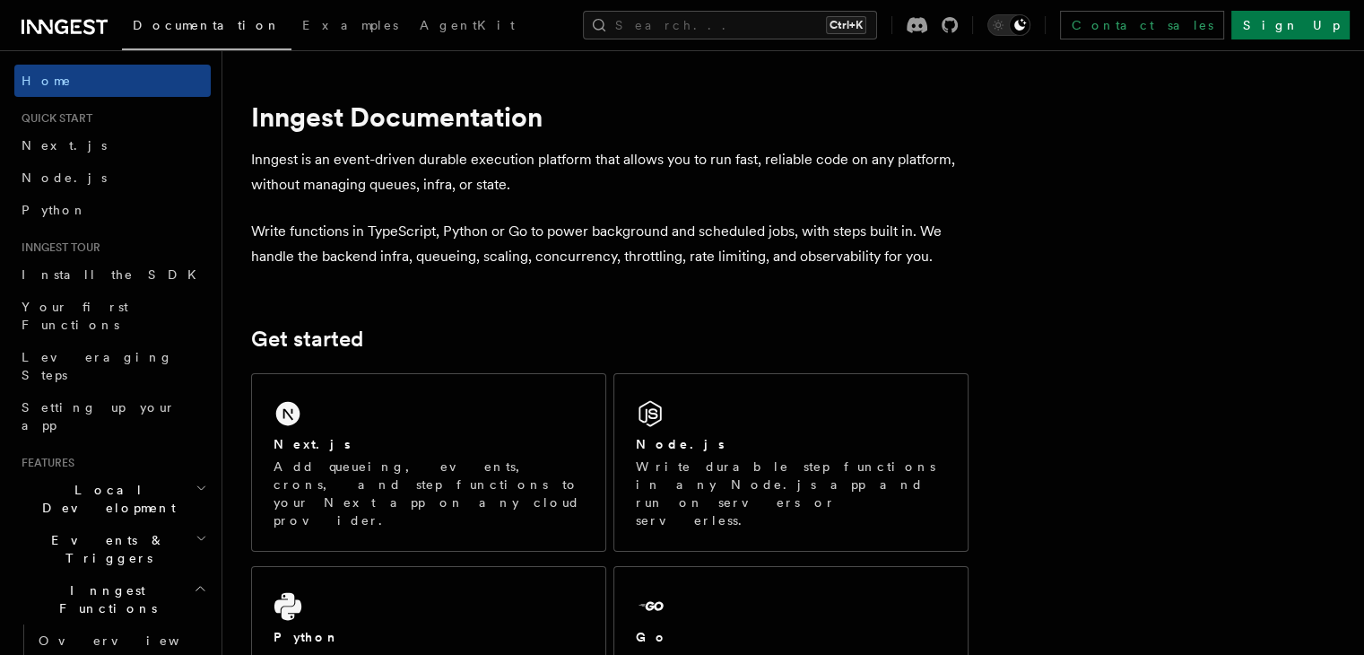
click at [117, 281] on link "Install the SDK" at bounding box center [112, 274] width 196 height 32
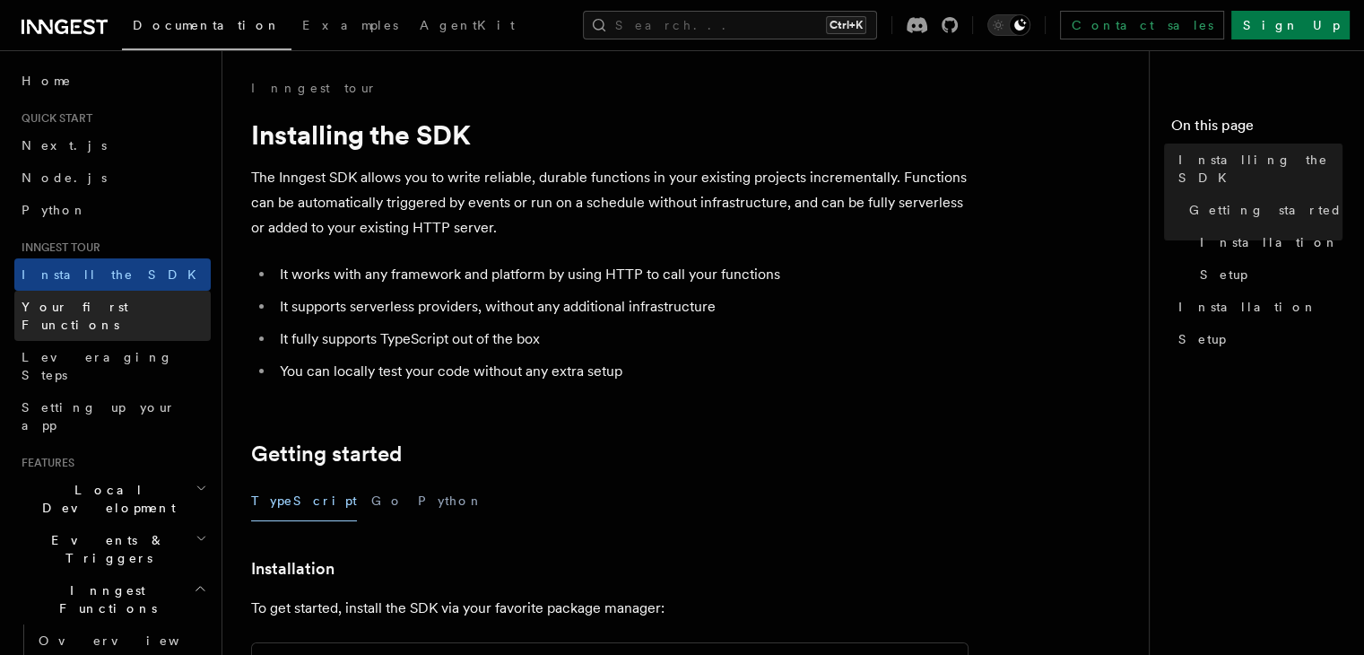
click at [169, 304] on link "Your first Functions" at bounding box center [112, 316] width 196 height 50
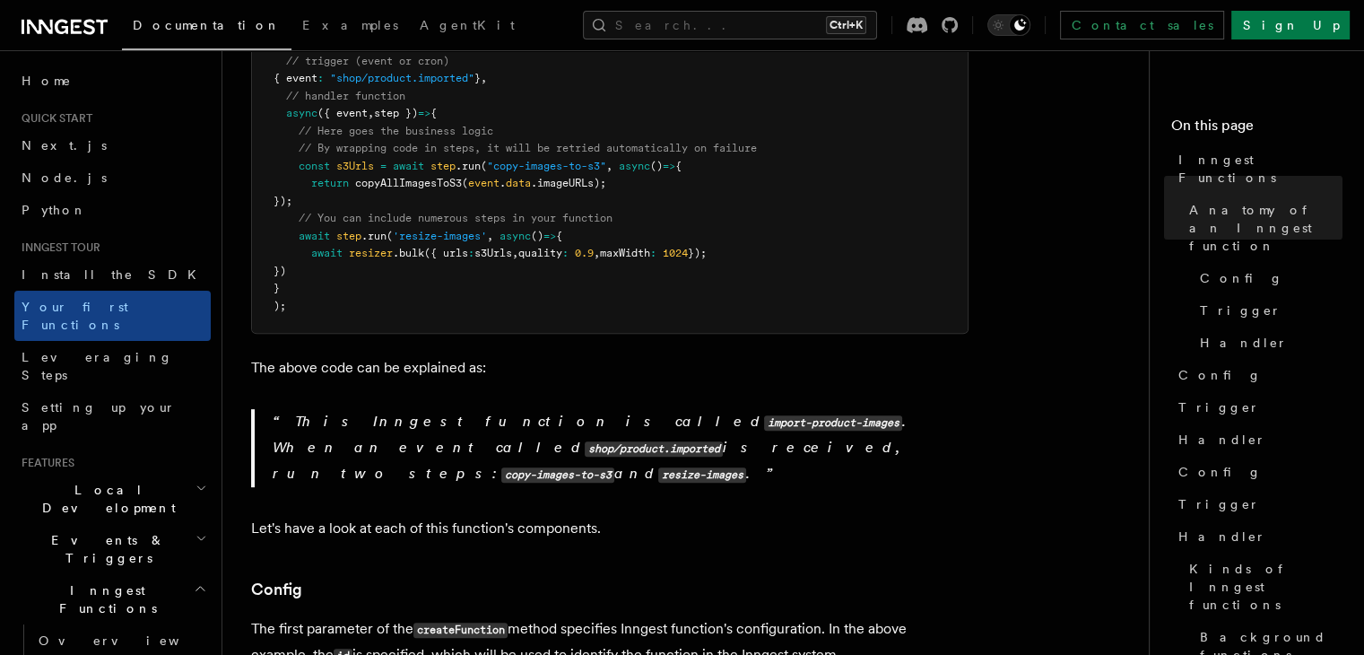
scroll to position [836, 0]
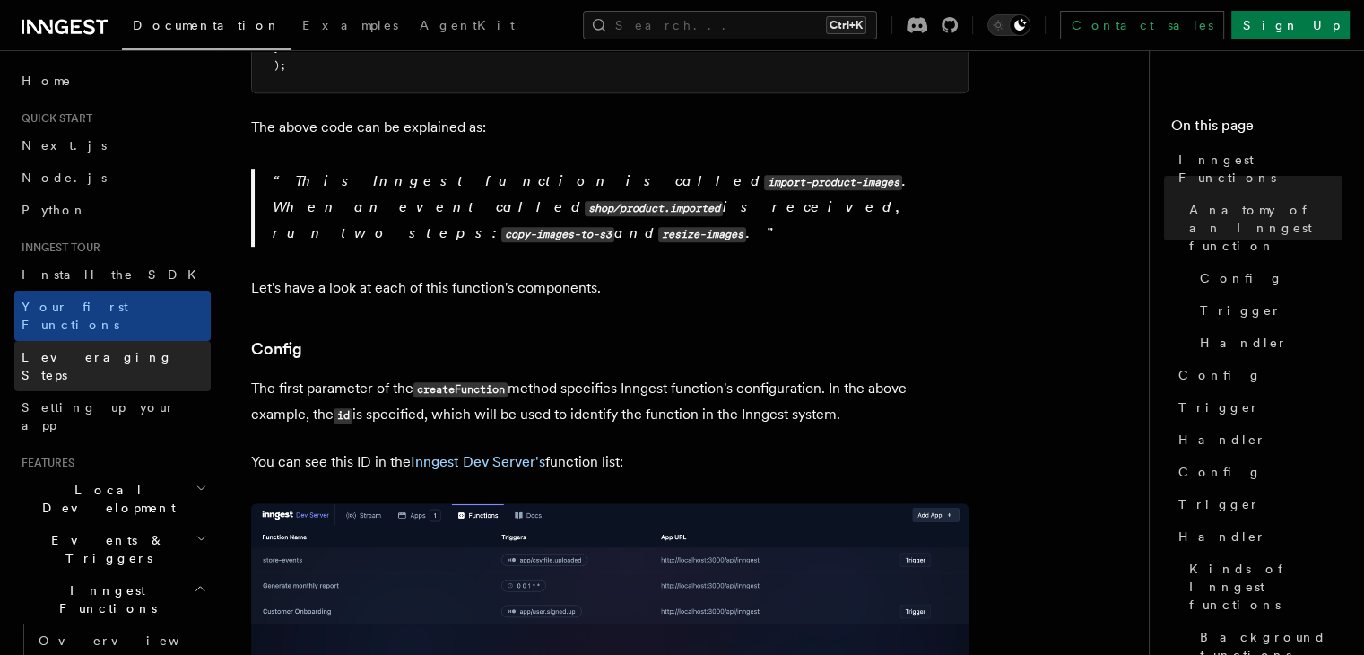
click at [92, 341] on link "Leveraging Steps" at bounding box center [112, 366] width 196 height 50
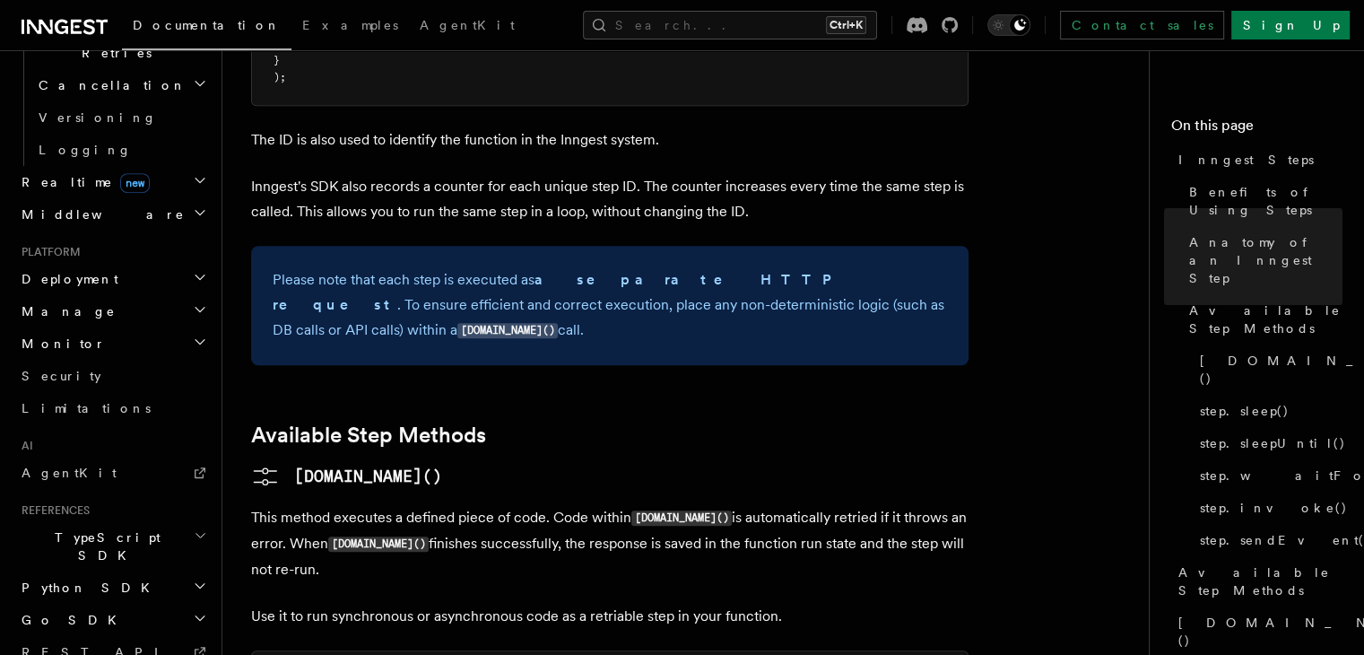
scroll to position [780, 0]
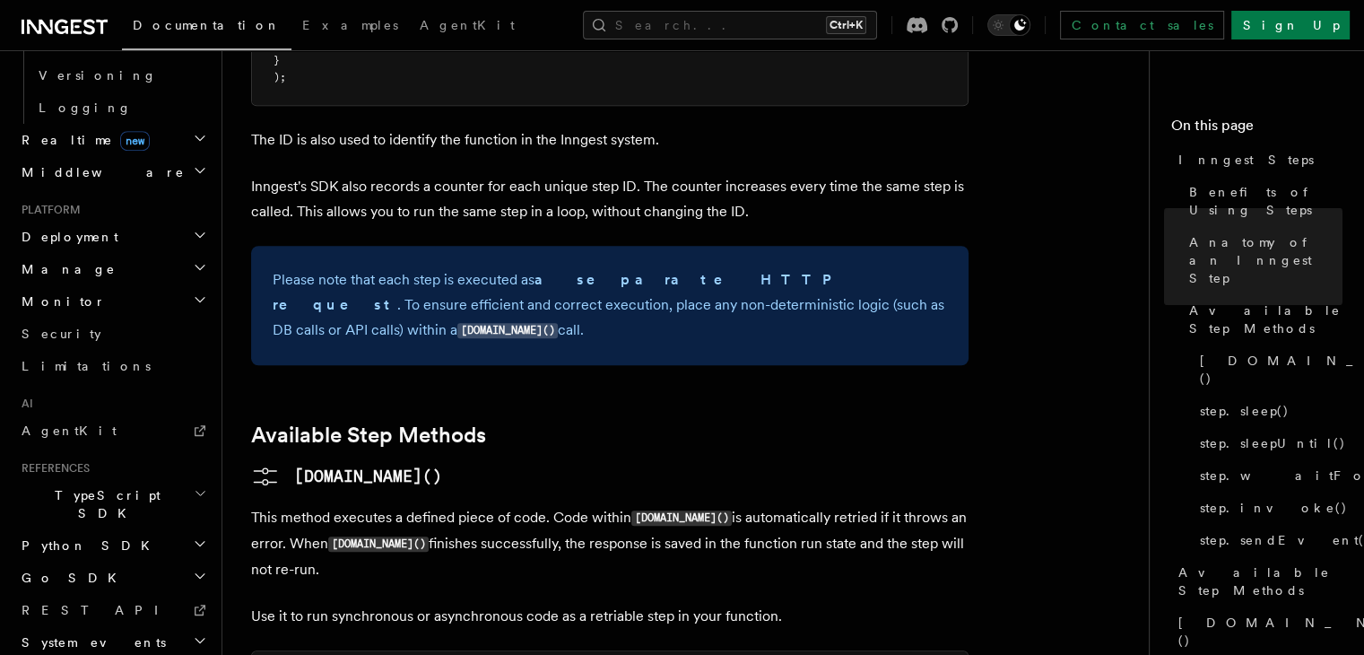
click at [126, 479] on h2 "TypeScript SDK" at bounding box center [112, 504] width 196 height 50
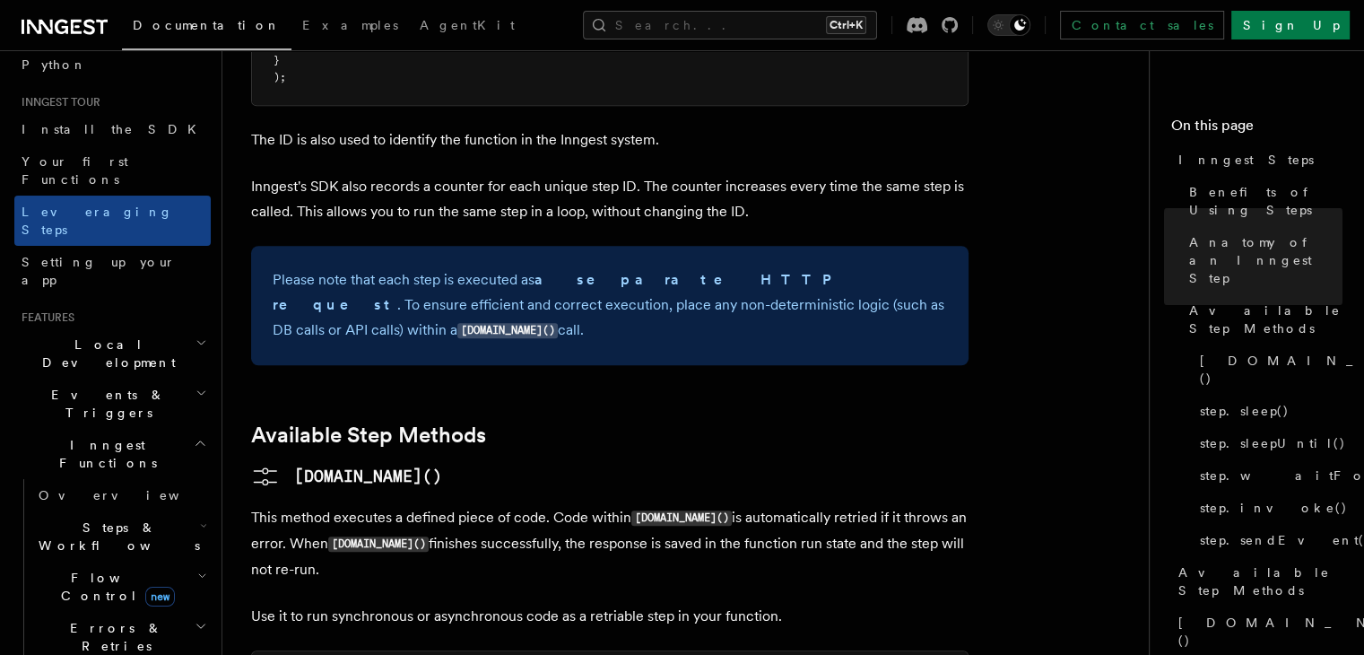
scroll to position [0, 0]
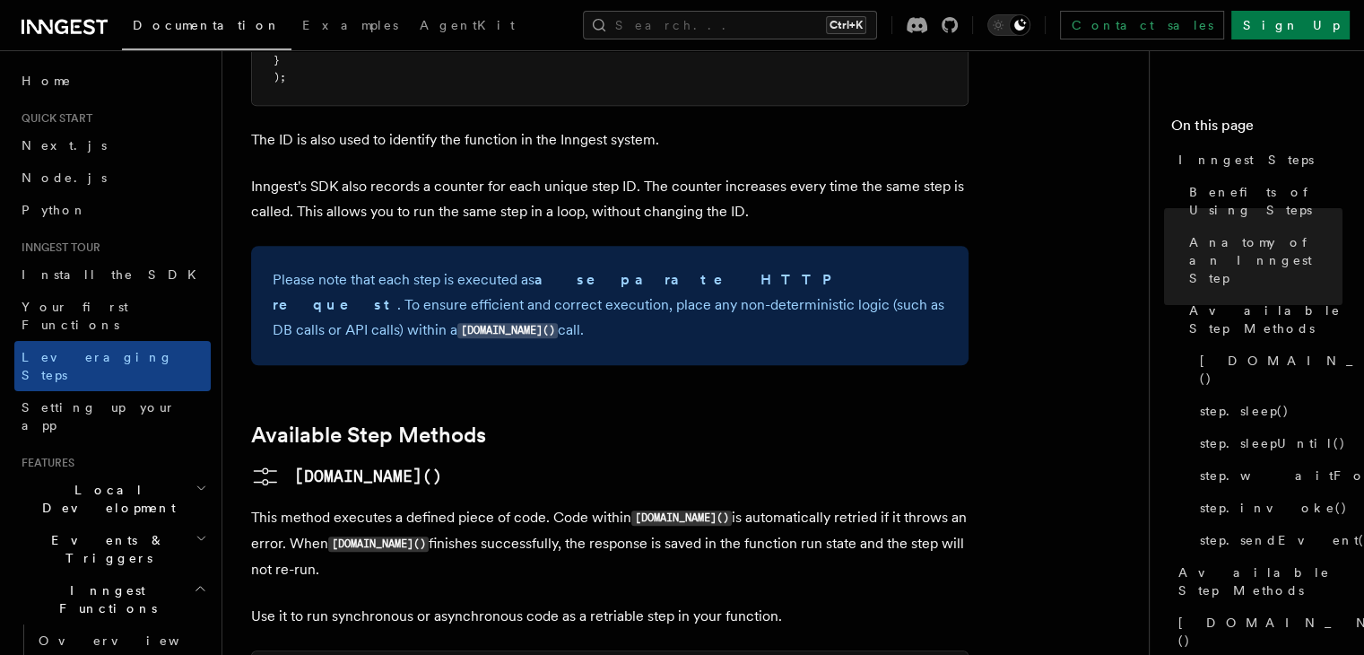
click at [195, 481] on icon "button" at bounding box center [201, 488] width 12 height 14
click at [195, 531] on icon "button" at bounding box center [201, 538] width 12 height 14
click at [183, 574] on h2 "Inngest Functions" at bounding box center [112, 599] width 196 height 50
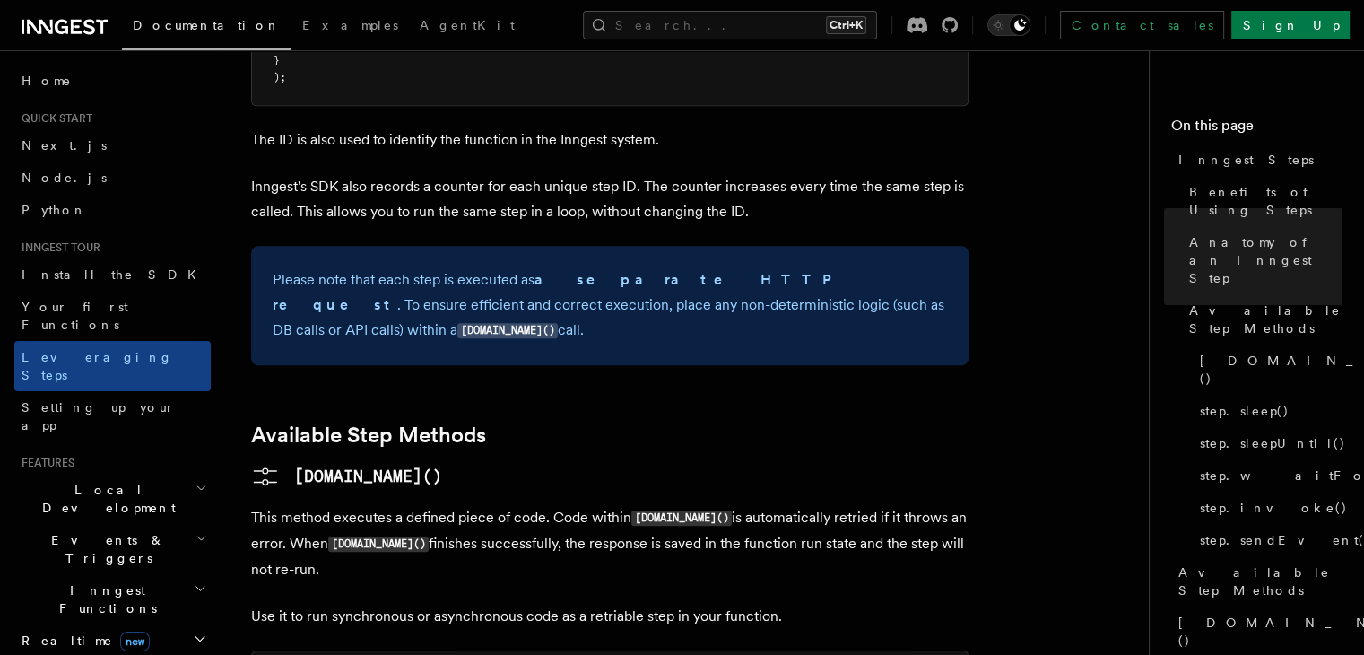
click at [183, 574] on h2 "Inngest Functions" at bounding box center [112, 599] width 196 height 50
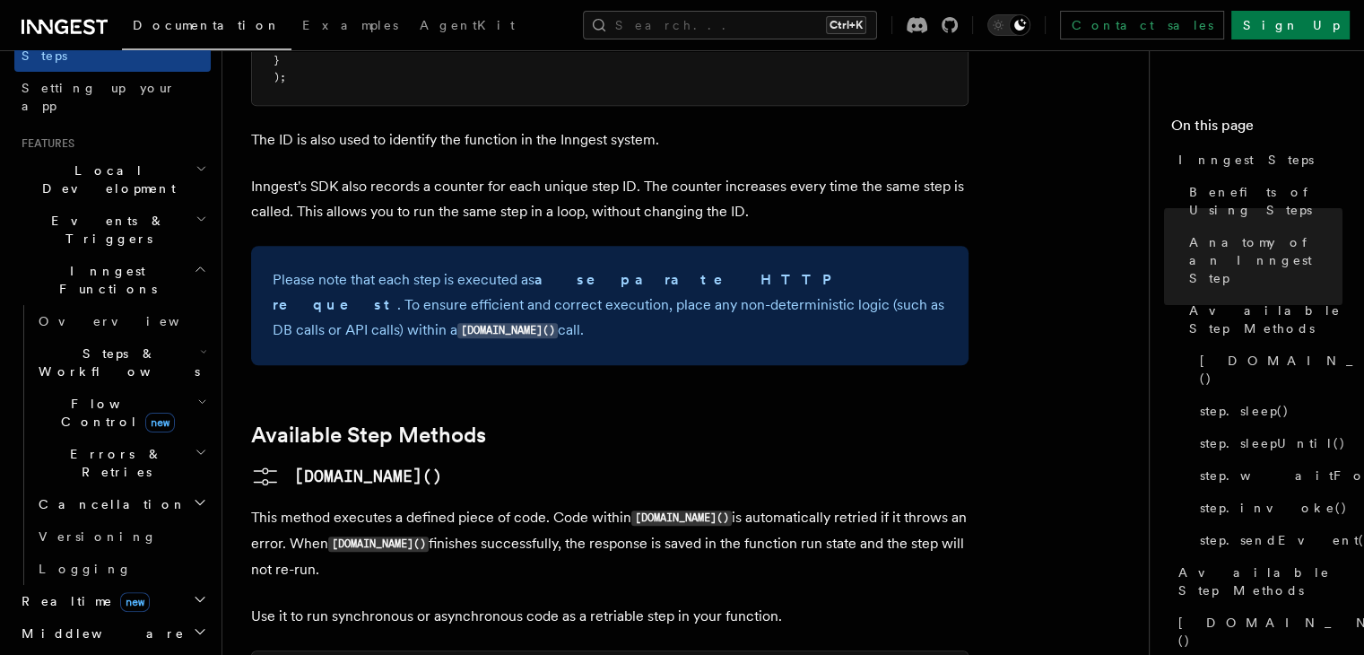
scroll to position [319, 0]
click at [183, 585] on h2 "Realtime new" at bounding box center [112, 601] width 196 height 32
click at [173, 617] on h2 "Middleware" at bounding box center [112, 633] width 196 height 32
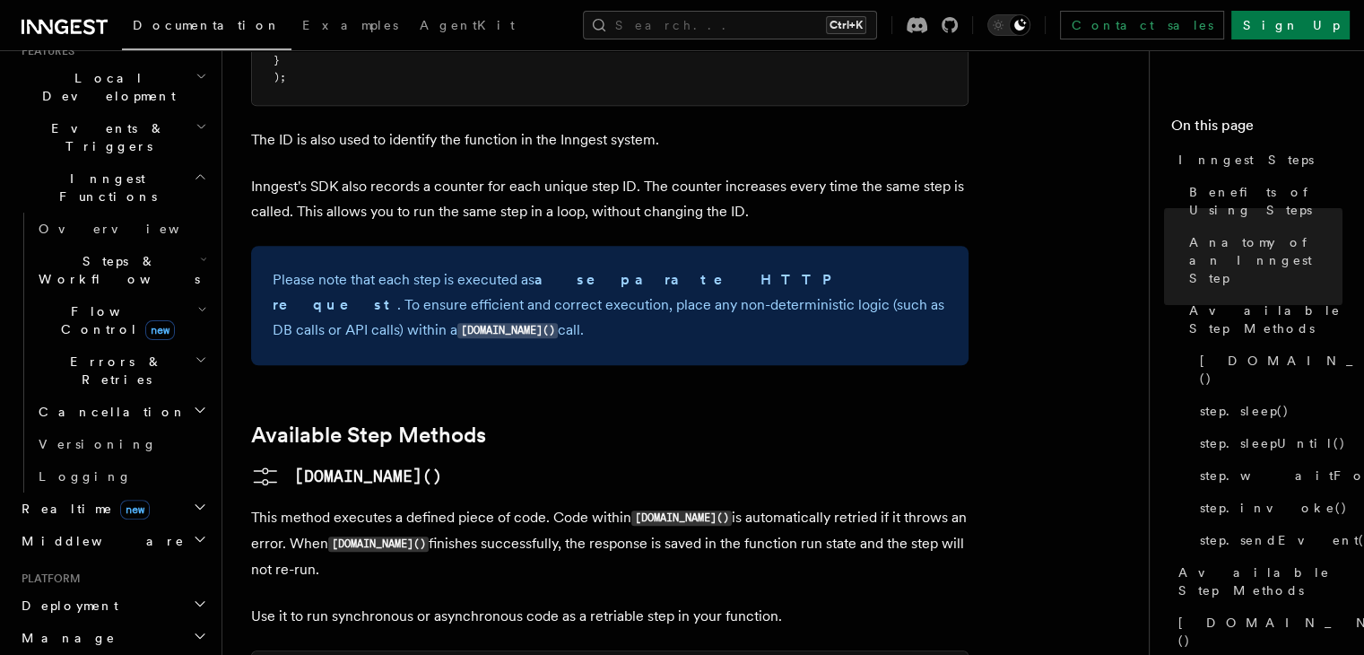
scroll to position [447, 0]
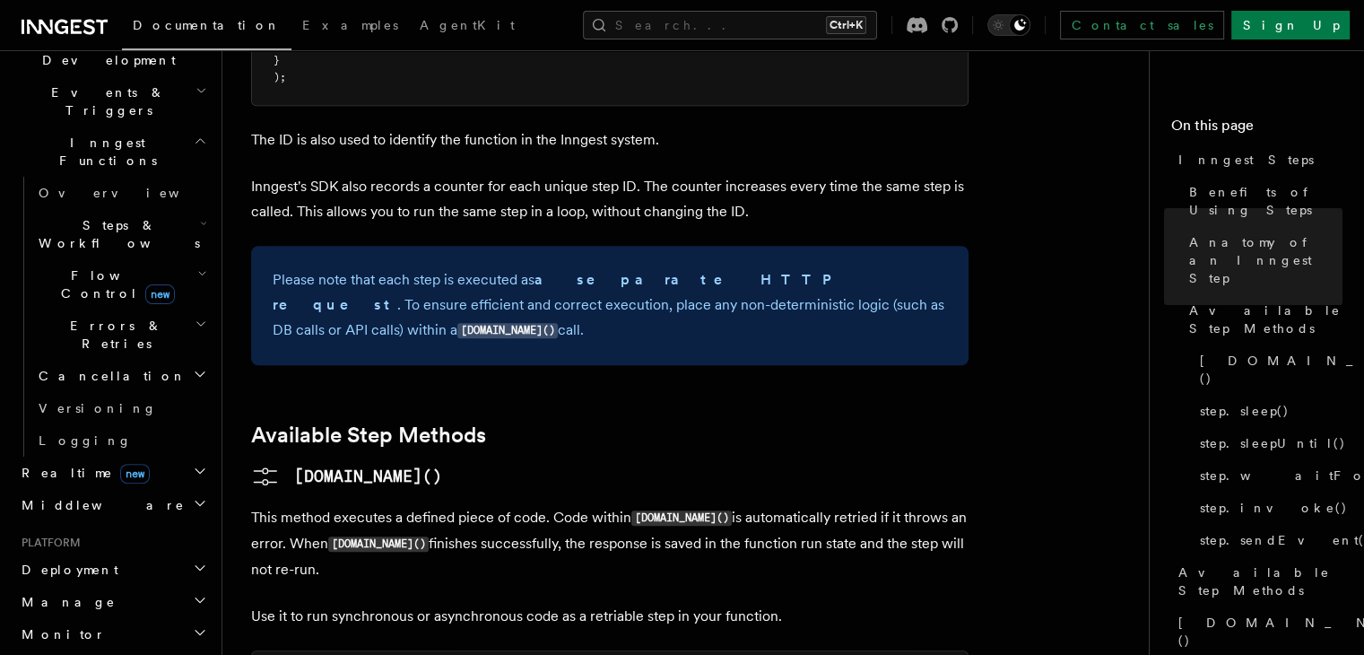
click at [178, 618] on h2 "Monitor" at bounding box center [112, 634] width 196 height 32
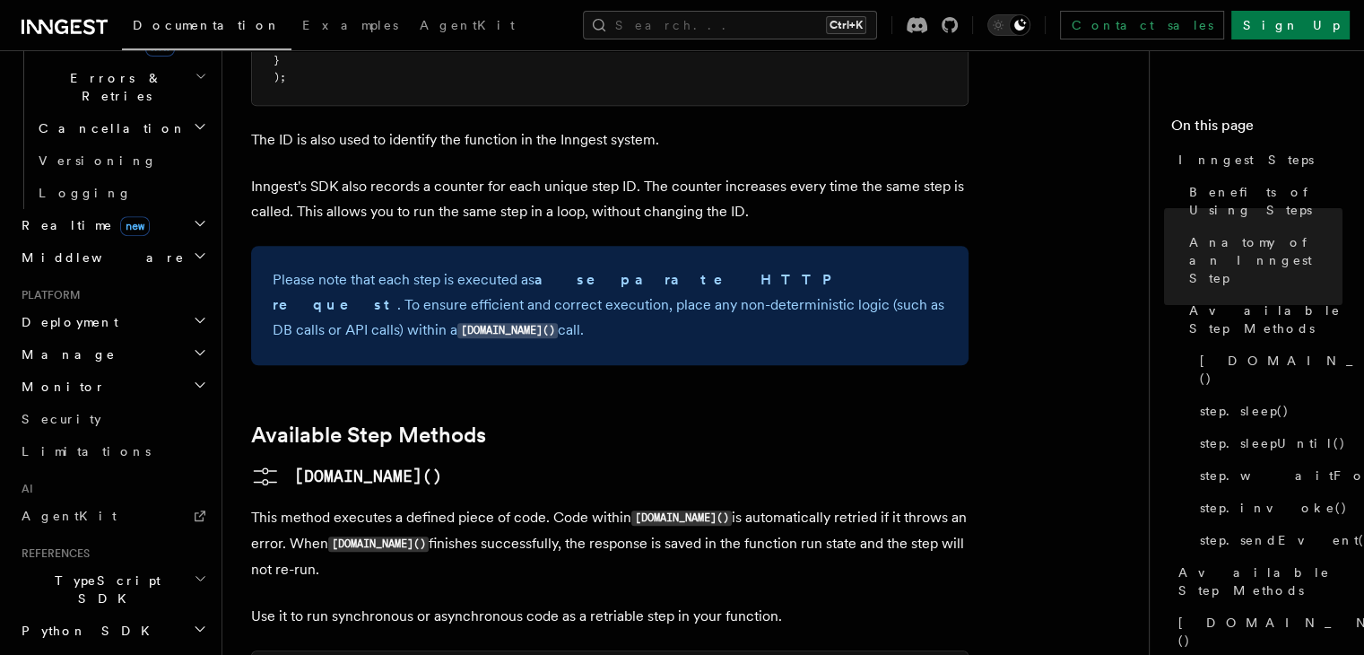
scroll to position [698, 0]
click at [186, 561] on h2 "TypeScript SDK" at bounding box center [112, 586] width 196 height 50
click at [196, 574] on icon "button" at bounding box center [200, 576] width 9 height 4
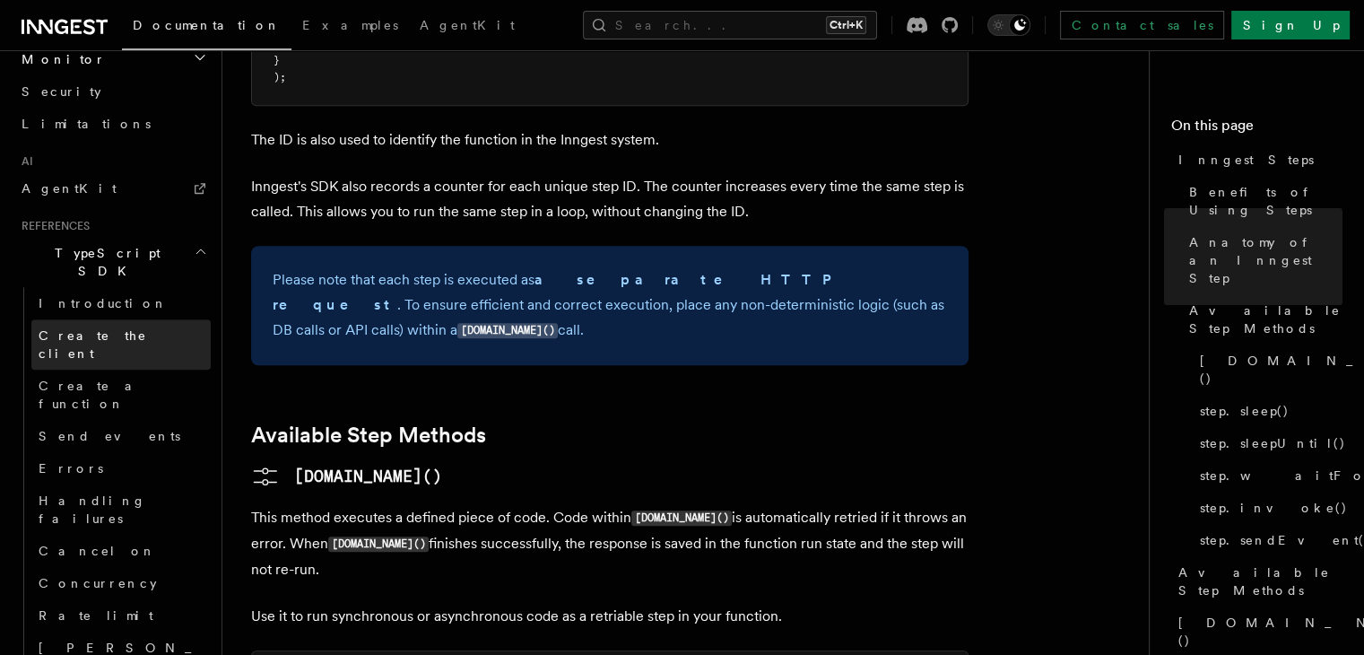
scroll to position [692, 0]
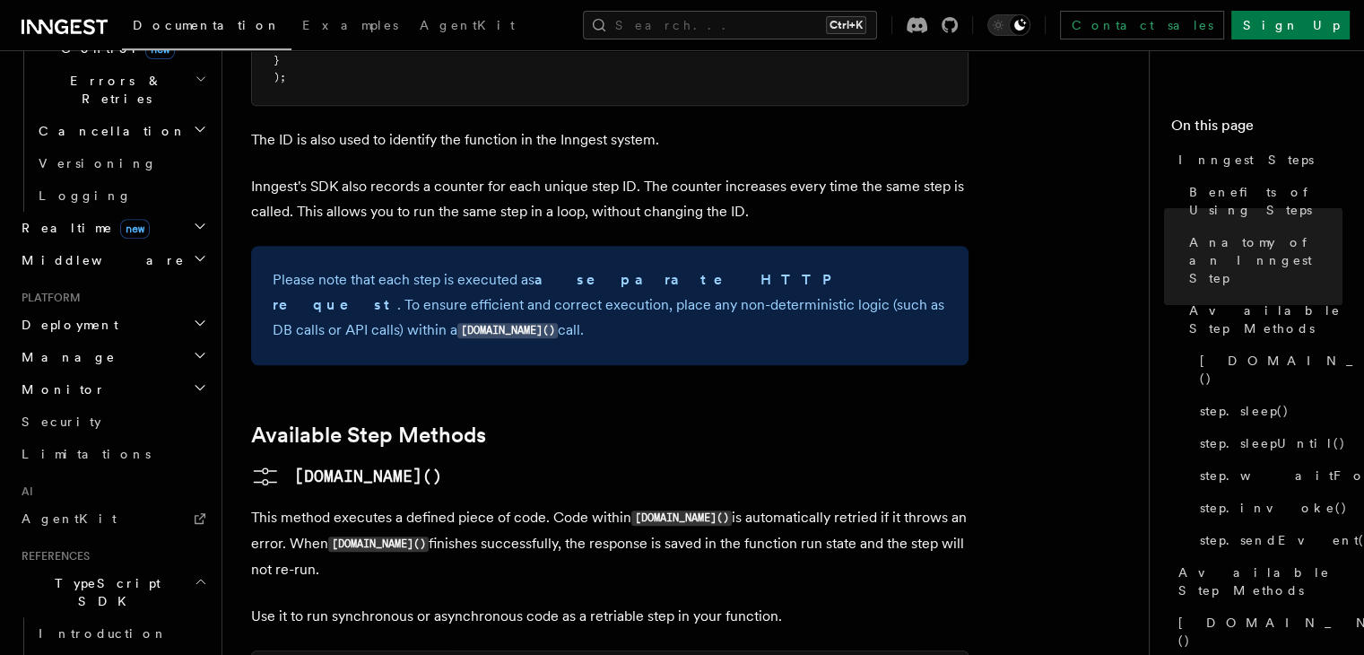
click at [156, 567] on h2 "TypeScript SDK" at bounding box center [112, 592] width 196 height 50
click at [193, 624] on icon "button" at bounding box center [200, 631] width 14 height 14
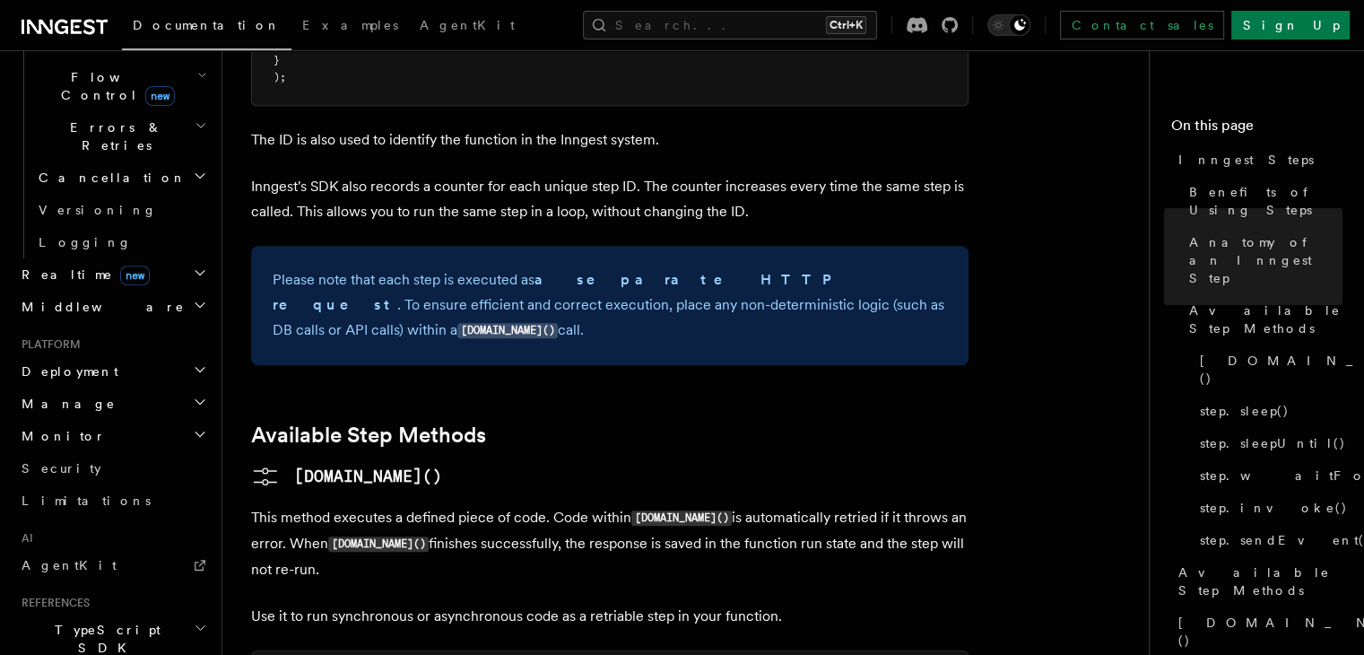
scroll to position [646, 0]
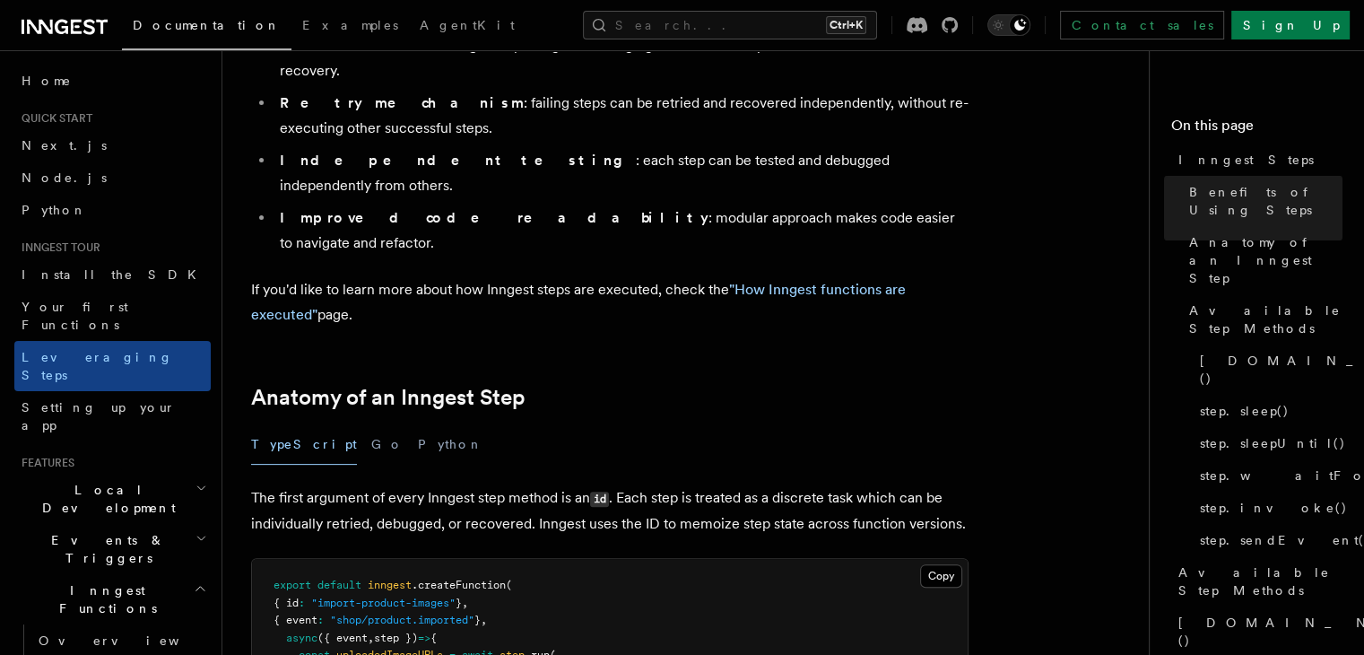
scroll to position [0, 0]
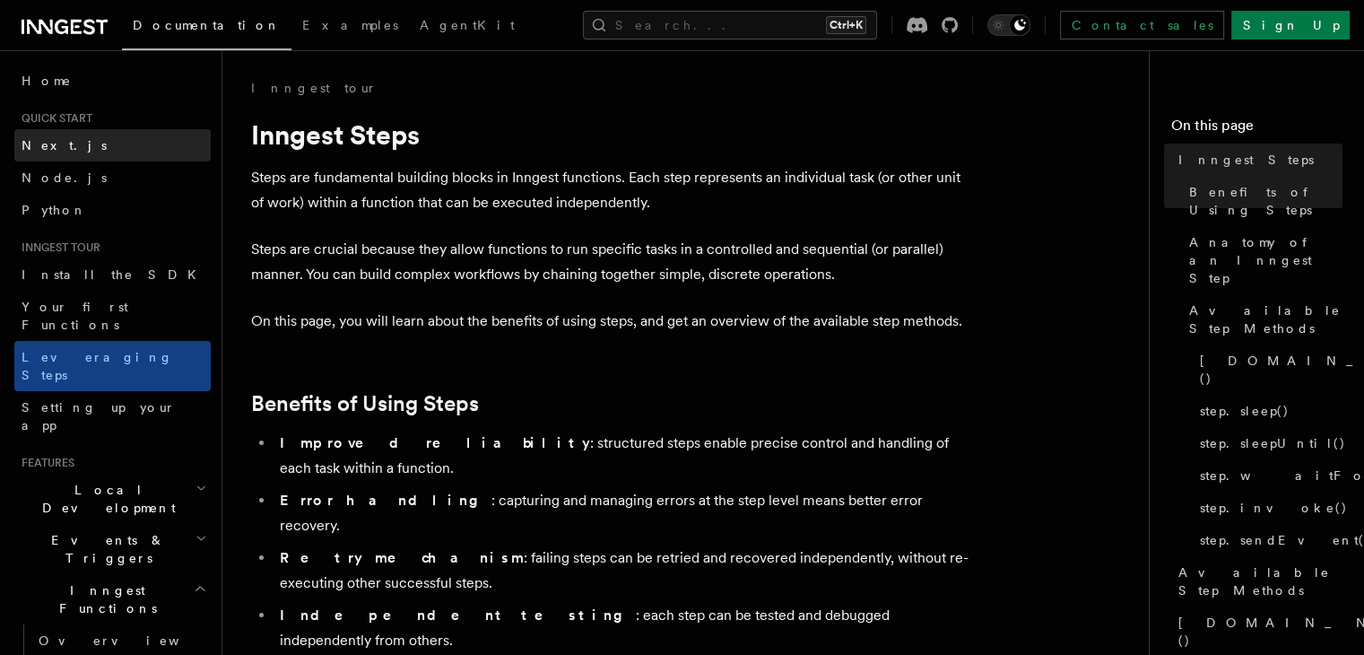
click at [182, 142] on link "Next.js" at bounding box center [112, 145] width 196 height 32
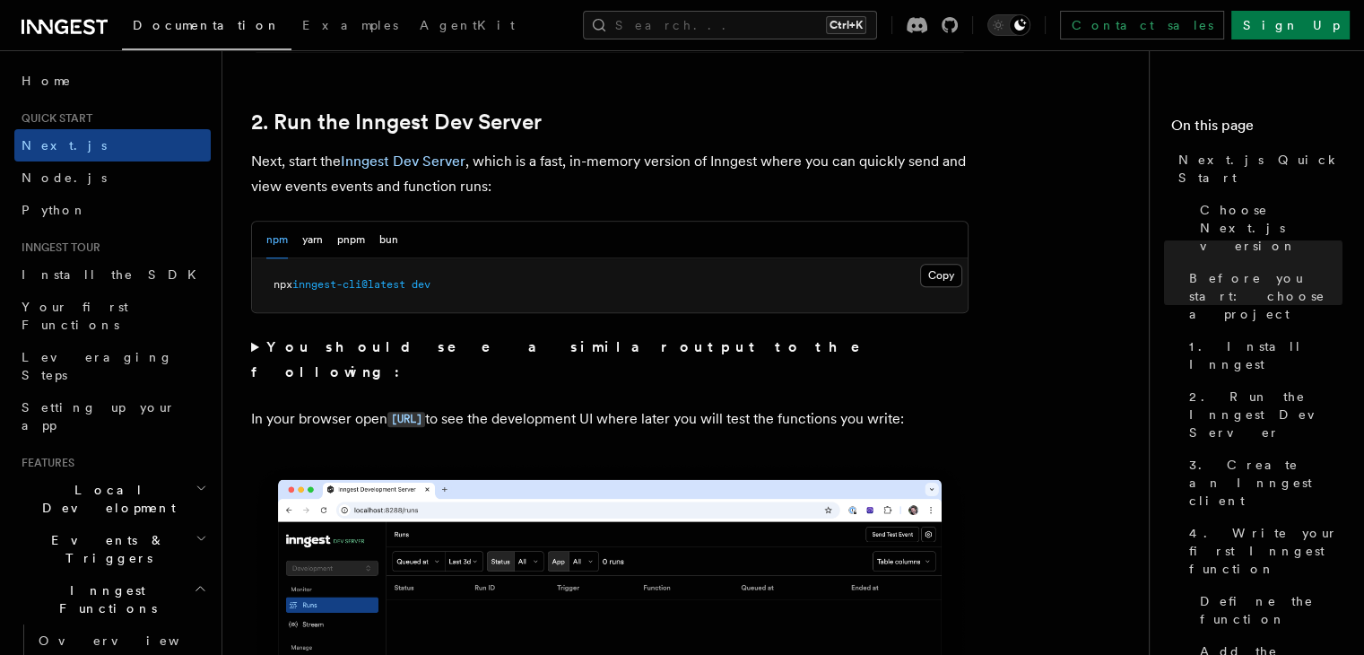
scroll to position [1222, 0]
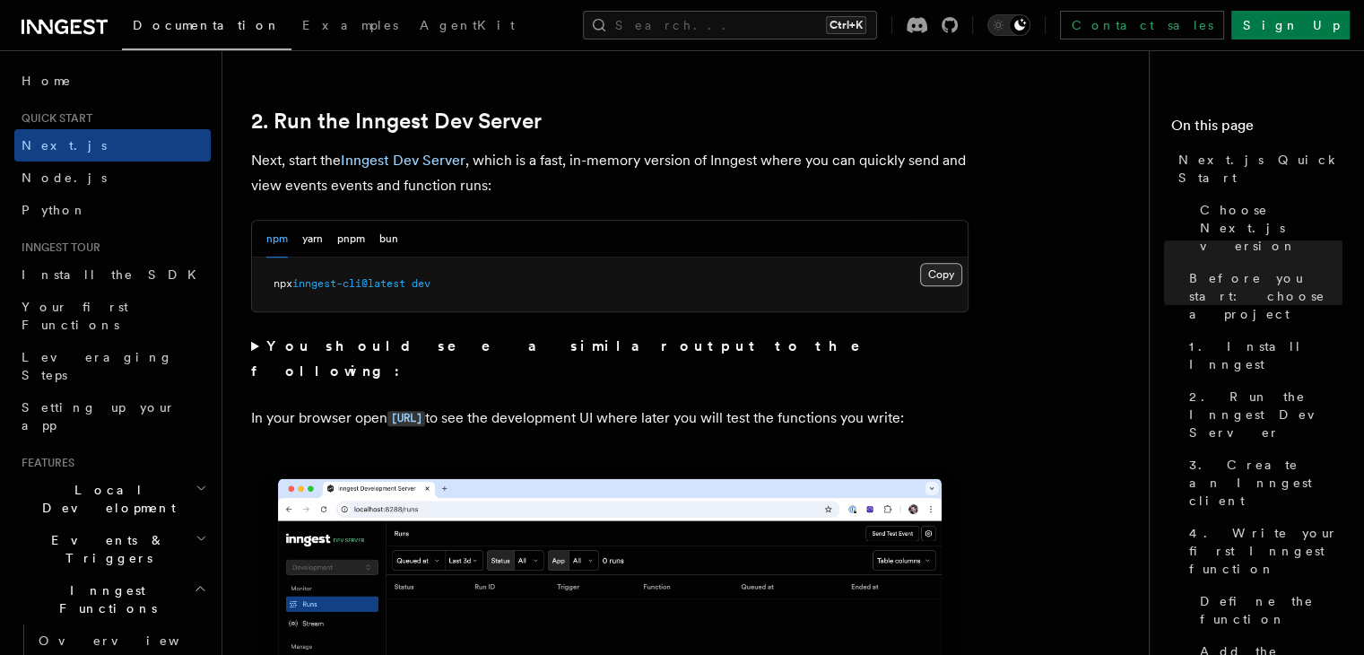
click at [934, 279] on button "Copy Copied" at bounding box center [941, 274] width 42 height 23
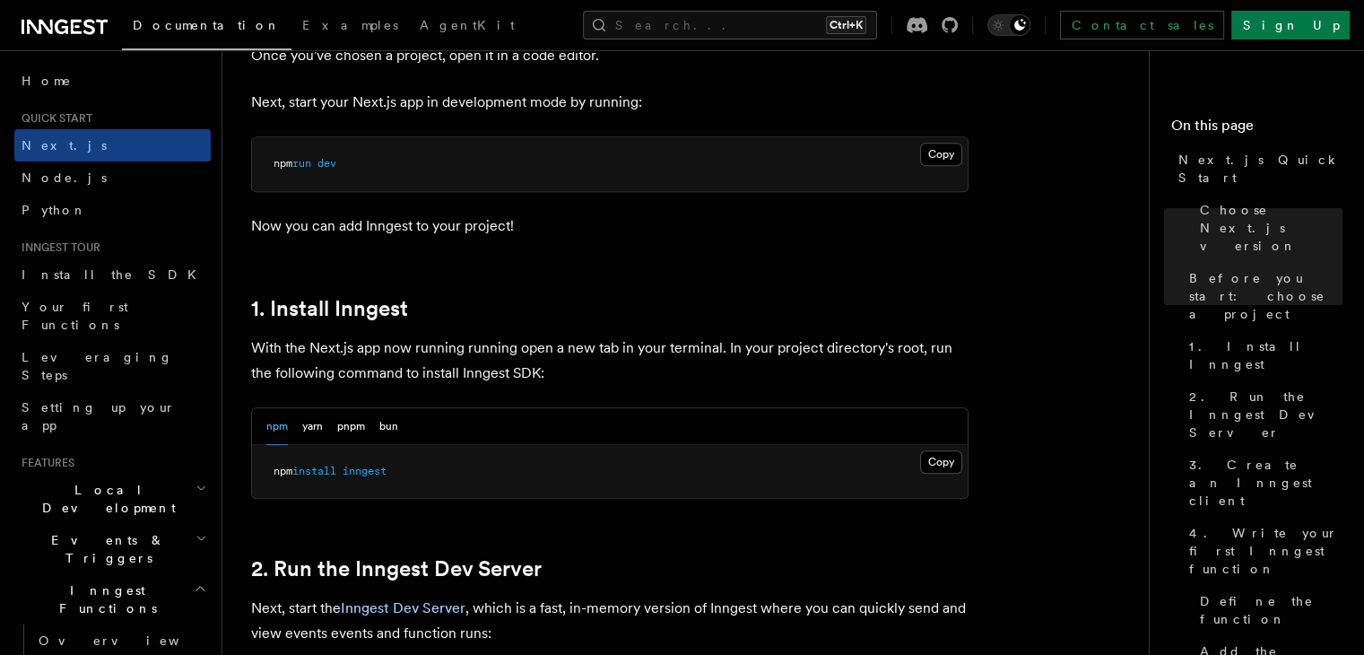
scroll to position [671, 0]
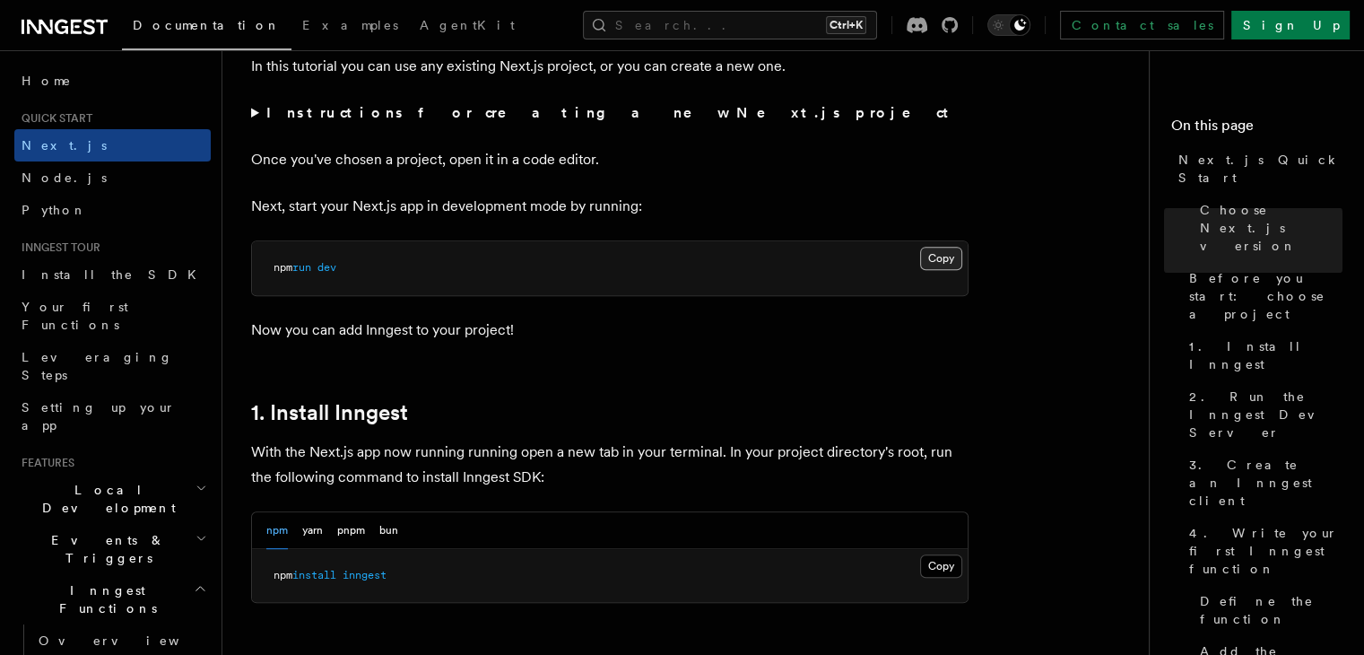
click at [947, 254] on button "Copy Copied" at bounding box center [941, 258] width 42 height 23
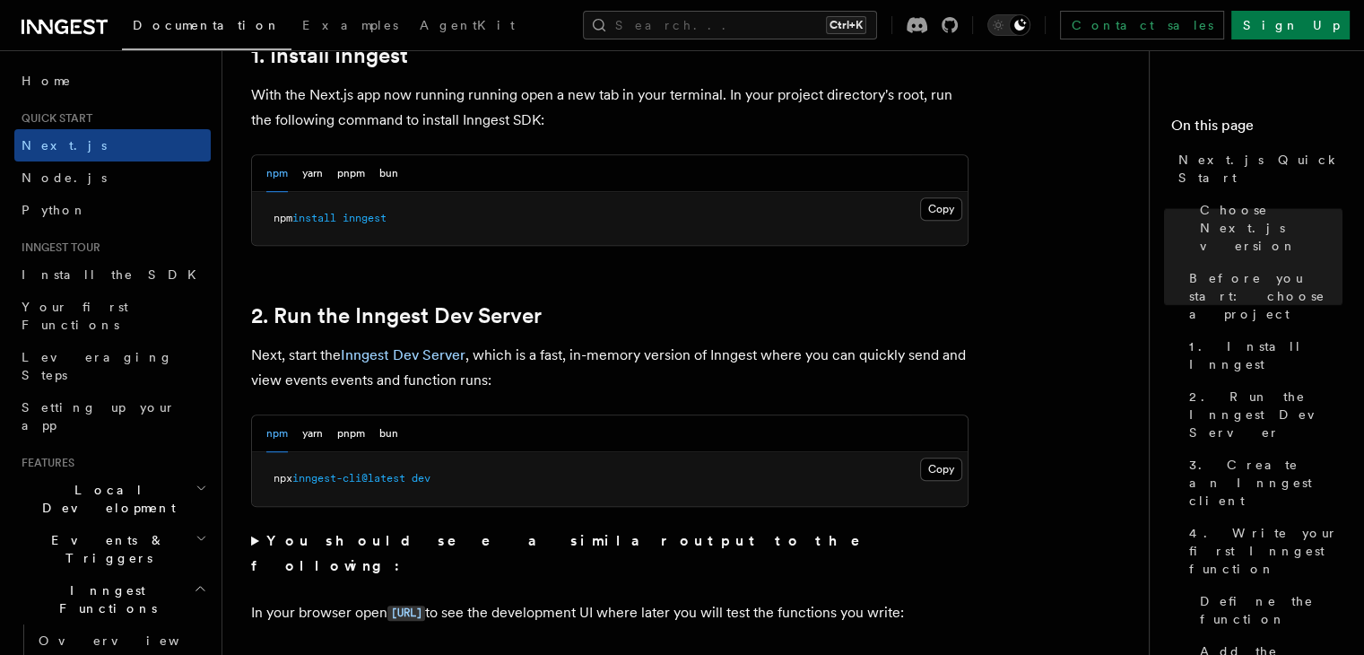
scroll to position [1029, 0]
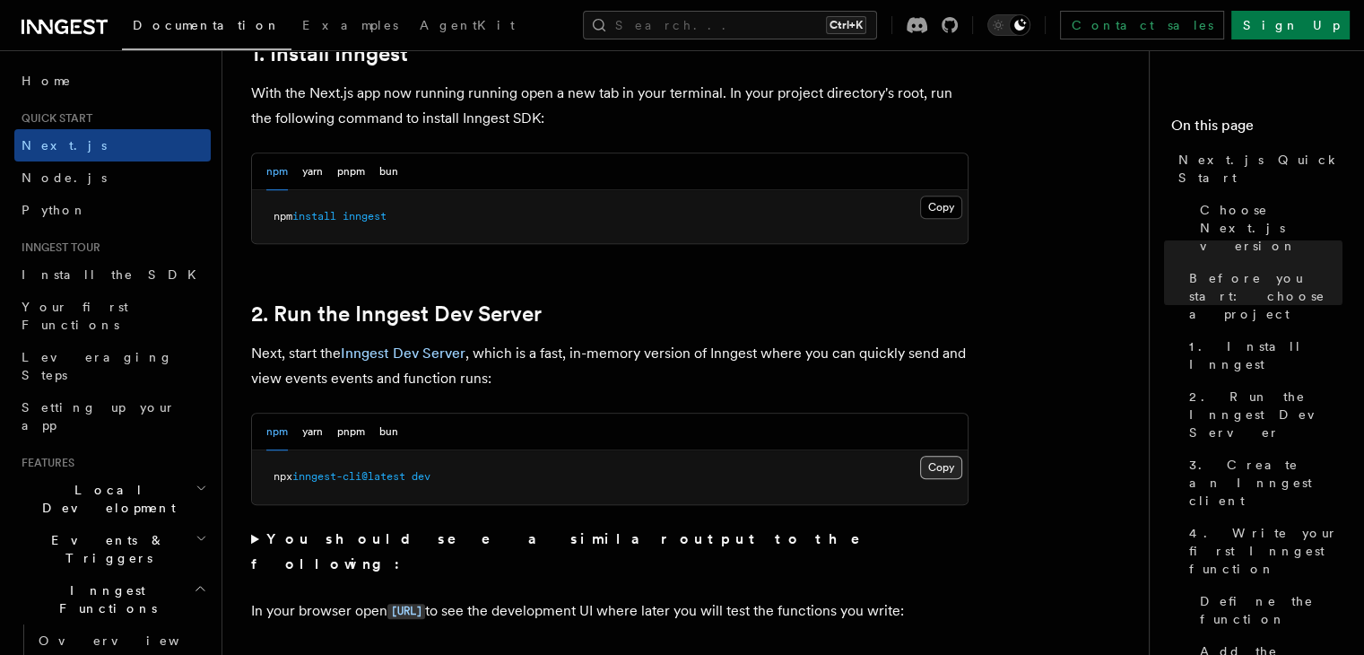
click at [950, 458] on button "Copy Copied" at bounding box center [941, 466] width 42 height 23
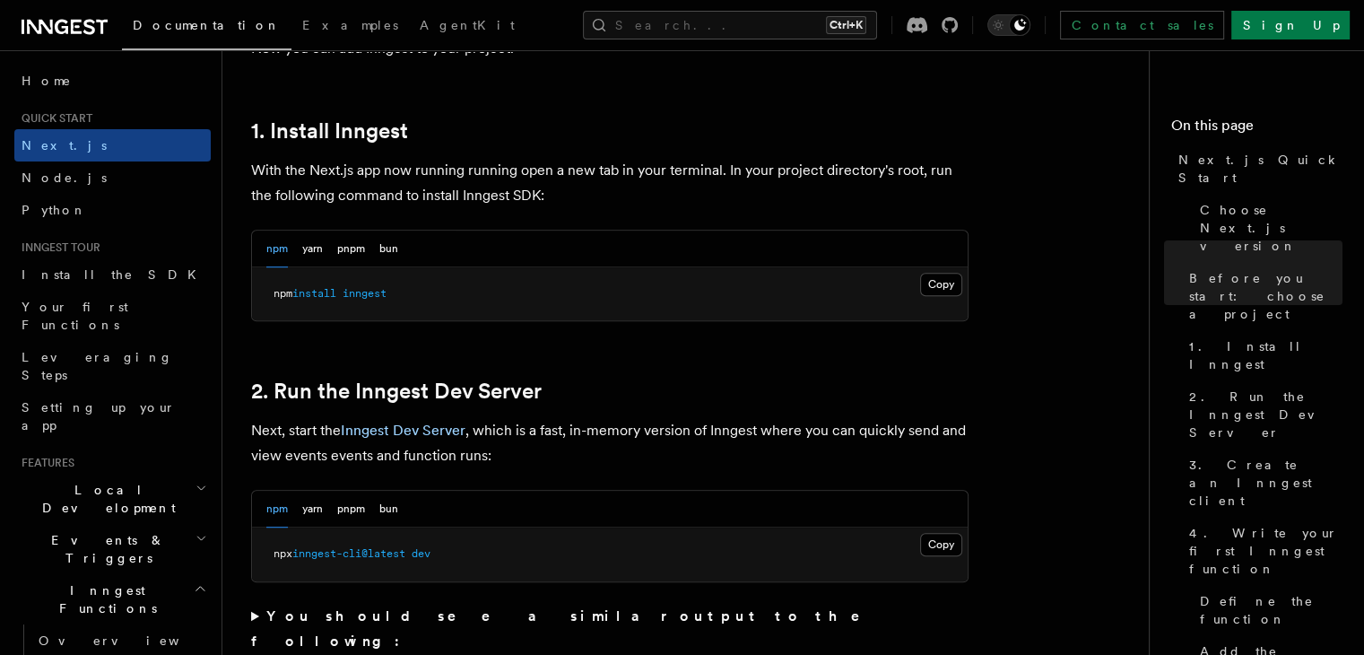
scroll to position [940, 0]
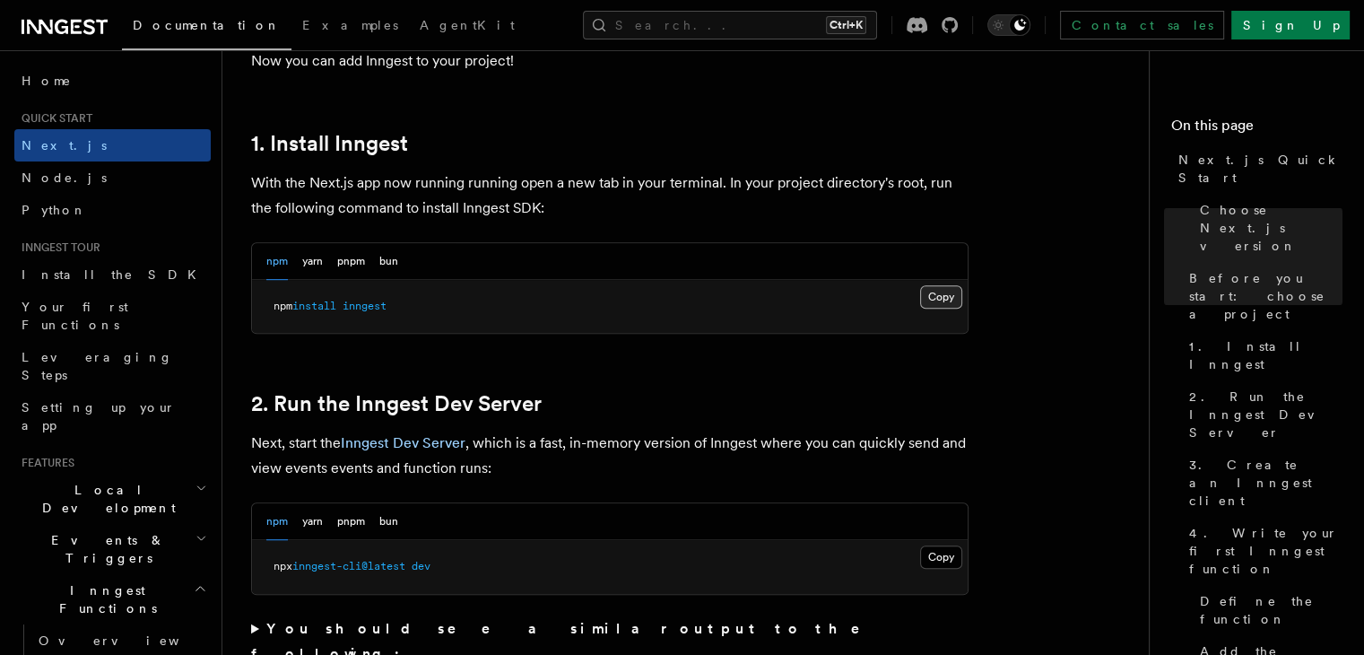
click at [951, 293] on button "Copy Copied" at bounding box center [941, 296] width 42 height 23
click at [941, 550] on button "Copy Copied" at bounding box center [941, 556] width 42 height 23
